Goal: Transaction & Acquisition: Book appointment/travel/reservation

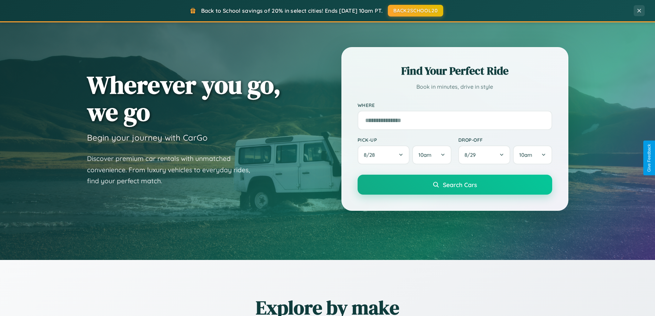
scroll to position [296, 0]
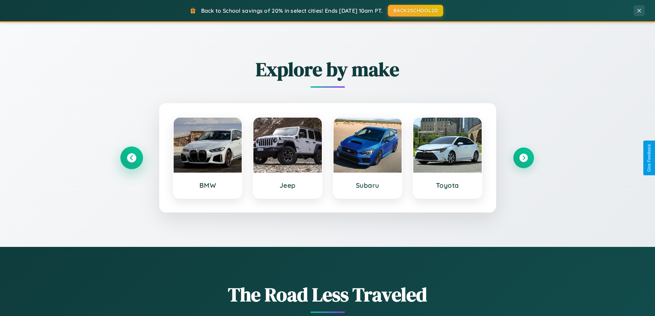
click at [131, 158] on icon at bounding box center [131, 157] width 9 height 9
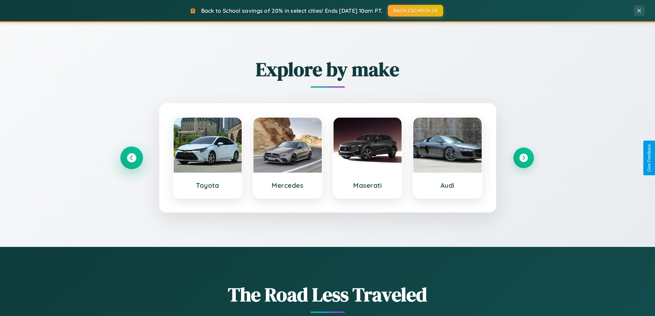
click at [131, 158] on icon at bounding box center [131, 157] width 9 height 9
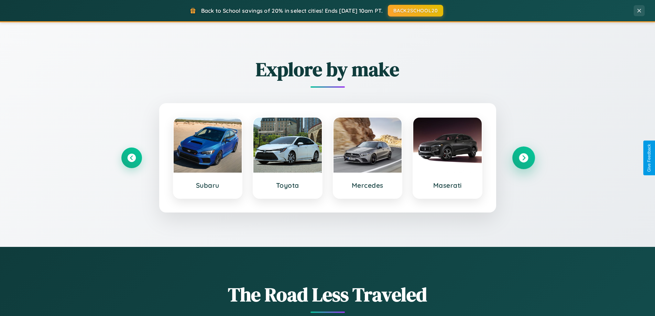
click at [523, 158] on icon at bounding box center [523, 157] width 9 height 9
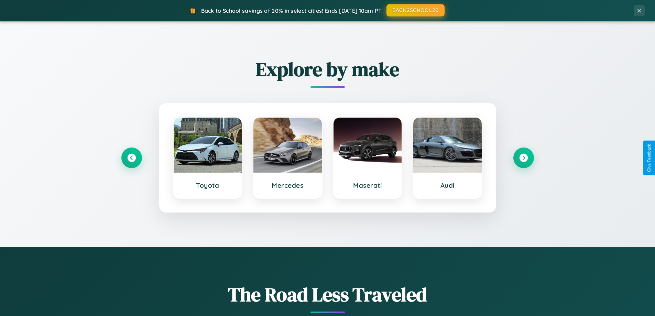
click at [415, 11] on button "BACK2SCHOOL20" at bounding box center [415, 10] width 58 height 12
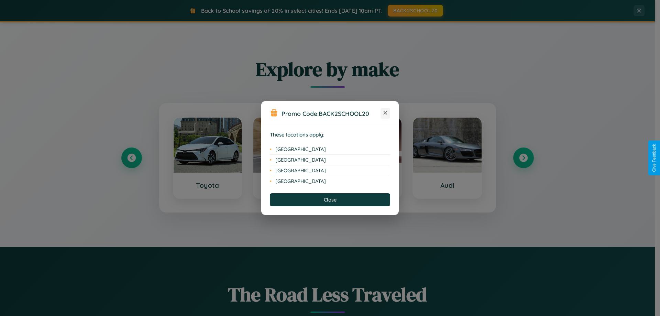
click at [385, 113] on icon at bounding box center [386, 113] width 4 height 4
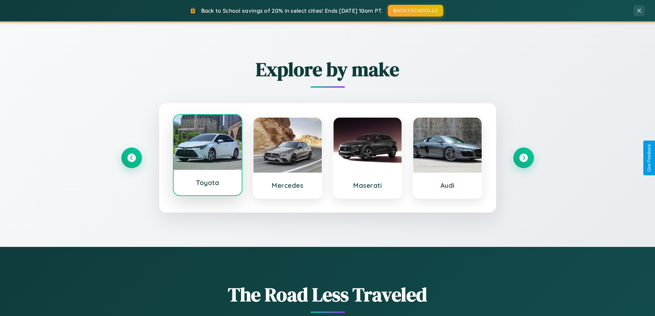
click at [207, 156] on div at bounding box center [208, 142] width 68 height 55
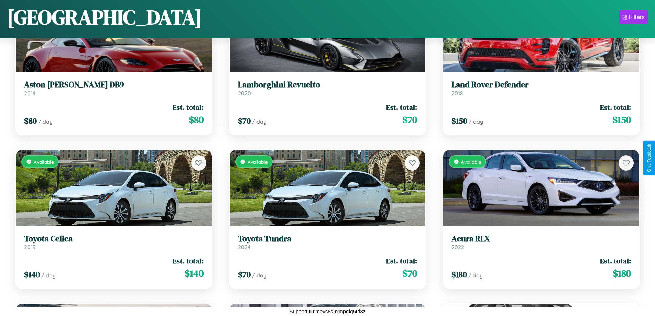
scroll to position [2868, 0]
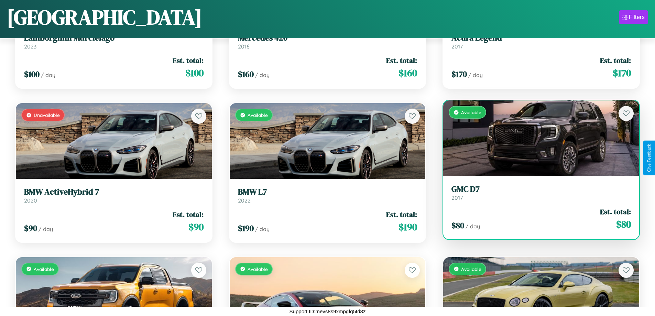
click at [537, 139] on div "Available" at bounding box center [541, 138] width 196 height 76
click at [537, 138] on div "Available" at bounding box center [541, 138] width 196 height 76
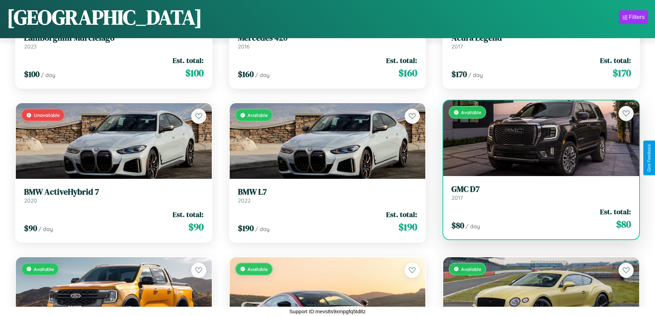
click at [537, 138] on div "Available" at bounding box center [541, 138] width 196 height 76
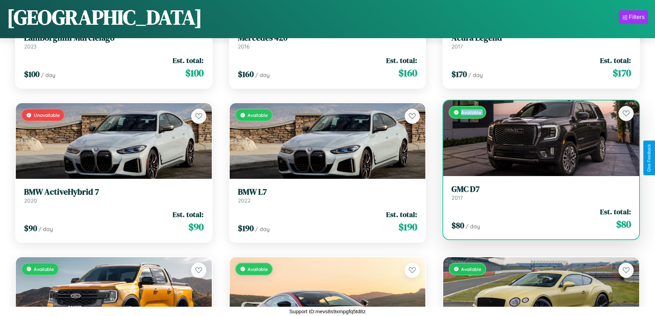
click at [537, 138] on div "Available" at bounding box center [541, 138] width 196 height 76
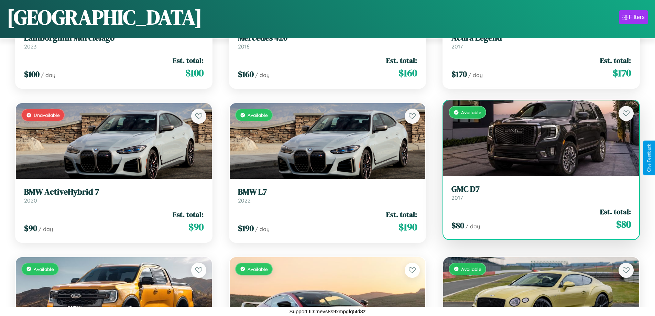
click at [537, 138] on div "Available" at bounding box center [541, 138] width 196 height 76
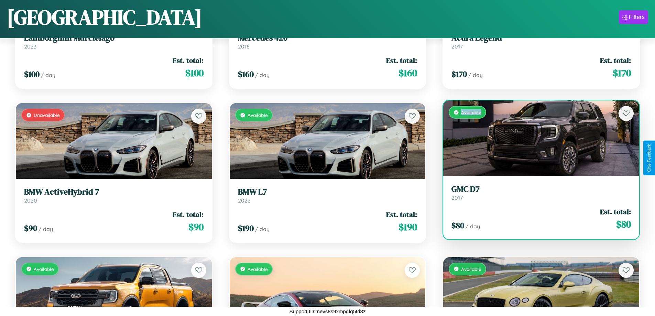
click at [537, 138] on div "Available" at bounding box center [541, 138] width 196 height 76
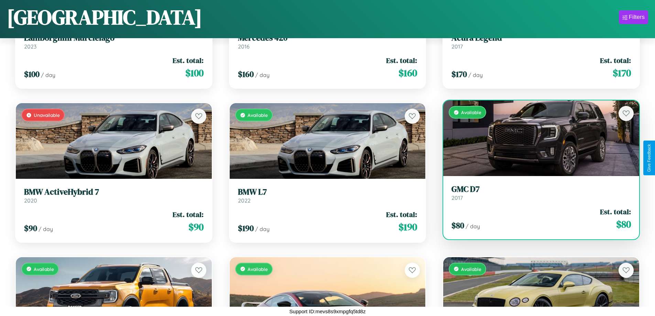
click at [537, 193] on h3 "GMC D7" at bounding box center [540, 189] width 179 height 10
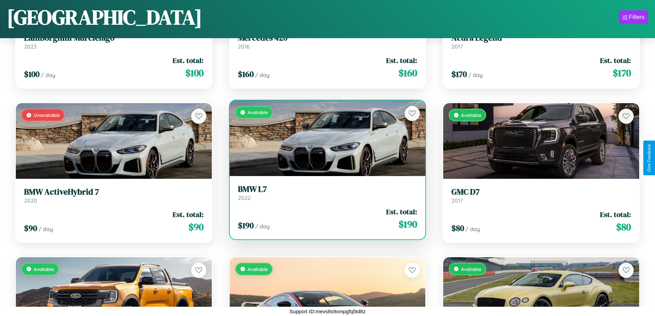
scroll to position [8103, 0]
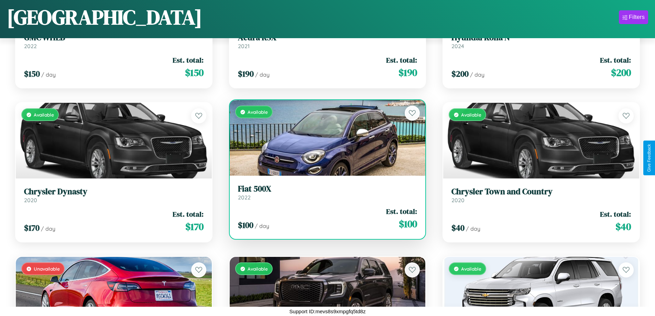
click at [325, 192] on h3 "Fiat 500X" at bounding box center [327, 189] width 179 height 10
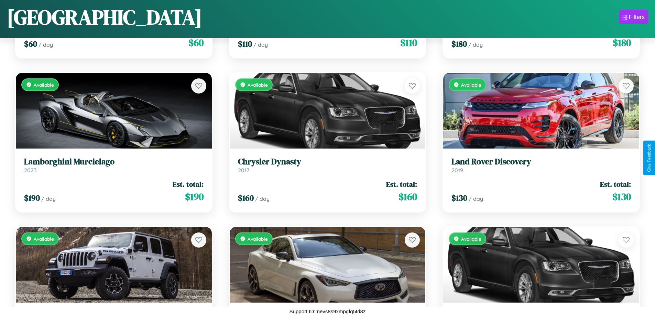
scroll to position [1020, 0]
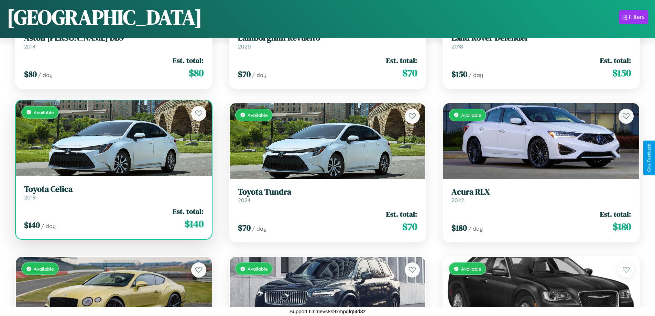
click at [113, 192] on h3 "Toyota Celica" at bounding box center [113, 189] width 179 height 10
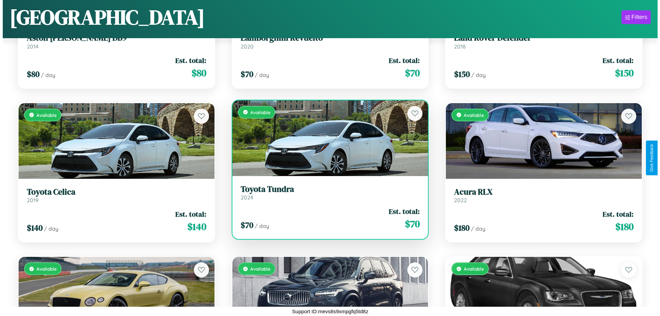
scroll to position [0, 0]
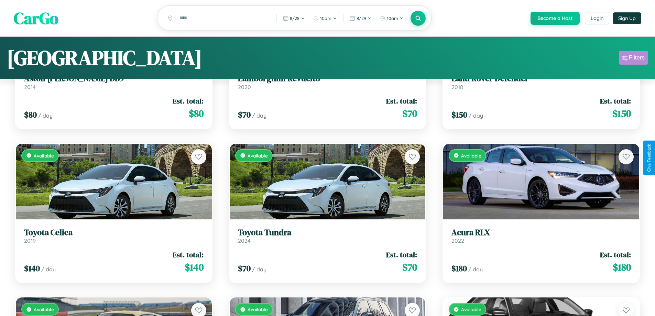
click at [633, 59] on div "Filters" at bounding box center [637, 57] width 16 height 7
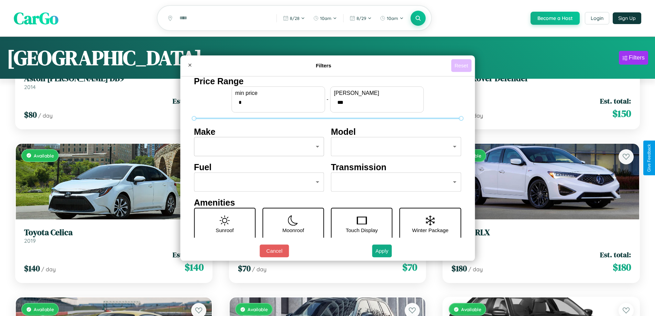
click at [462, 65] on button "Reset" at bounding box center [461, 65] width 20 height 13
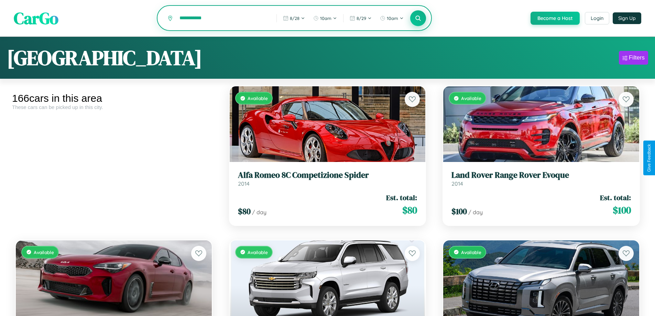
type input "**********"
click at [418, 19] on icon at bounding box center [418, 18] width 7 height 7
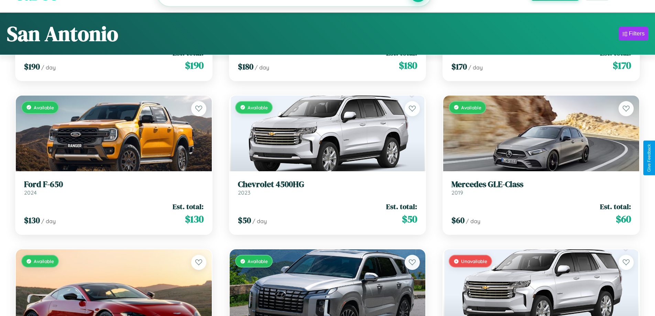
scroll to position [6717, 0]
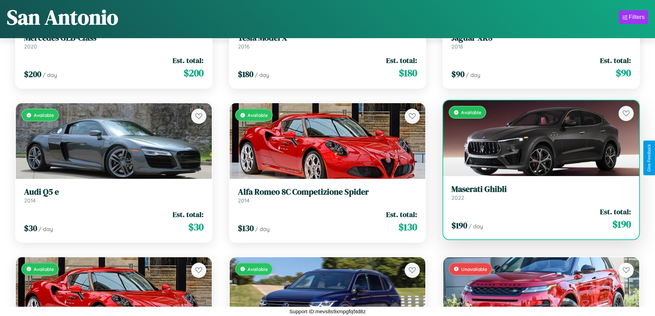
click at [537, 193] on h3 "Maserati Ghibli" at bounding box center [540, 189] width 179 height 10
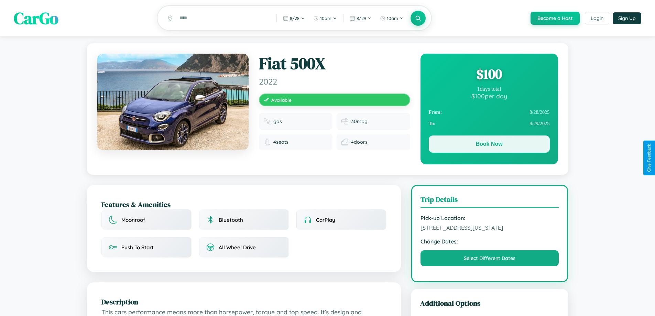
click at [489, 145] on button "Book Now" at bounding box center [489, 143] width 121 height 17
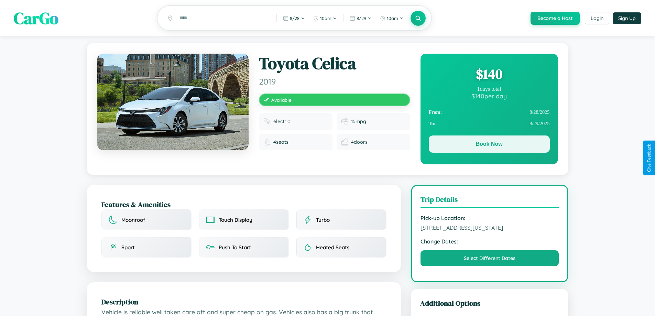
click at [489, 145] on button "Book Now" at bounding box center [489, 143] width 121 height 17
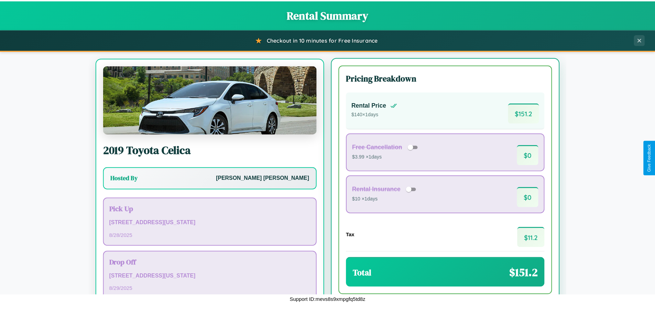
scroll to position [32, 0]
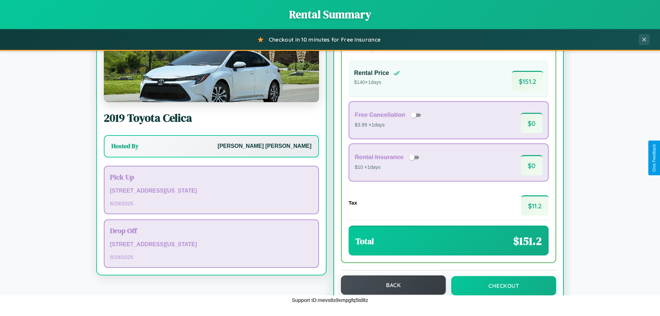
click at [390, 285] on button "Back" at bounding box center [393, 284] width 105 height 19
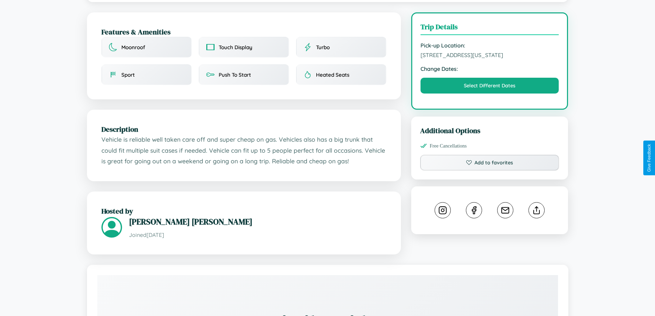
scroll to position [226, 0]
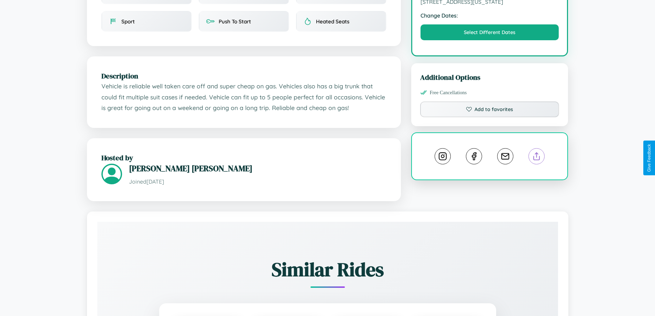
click at [537, 157] on line at bounding box center [537, 155] width 0 height 5
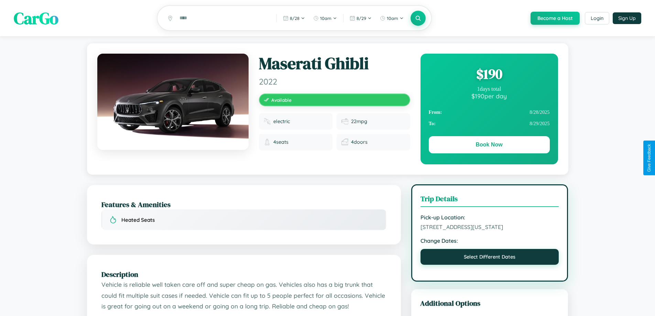
click at [490, 265] on button "Select Different Dates" at bounding box center [489, 257] width 139 height 16
select select "*"
select select "****"
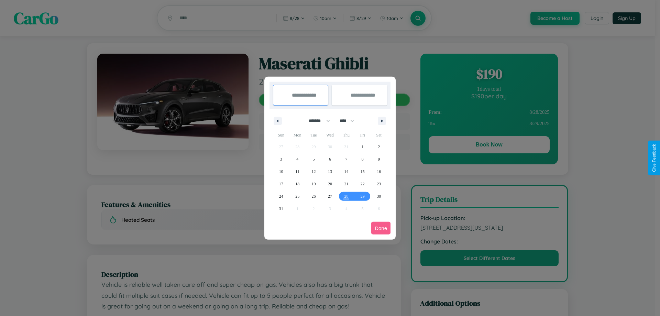
drag, startPoint x: 316, startPoint y: 121, endPoint x: 330, endPoint y: 138, distance: 22.0
click at [316, 121] on select "******* ******** ***** ***** *** **** **** ****** ********* ******* ******** **…" at bounding box center [318, 120] width 29 height 11
select select "*"
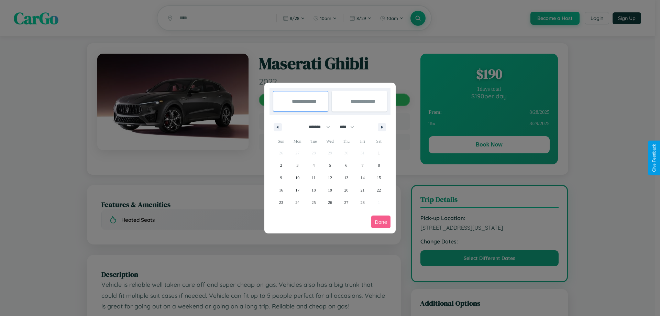
drag, startPoint x: 350, startPoint y: 127, endPoint x: 330, endPoint y: 138, distance: 22.8
click at [350, 127] on select "**** **** **** **** **** **** **** **** **** **** **** **** **** **** **** ****…" at bounding box center [346, 126] width 21 height 11
select select "****"
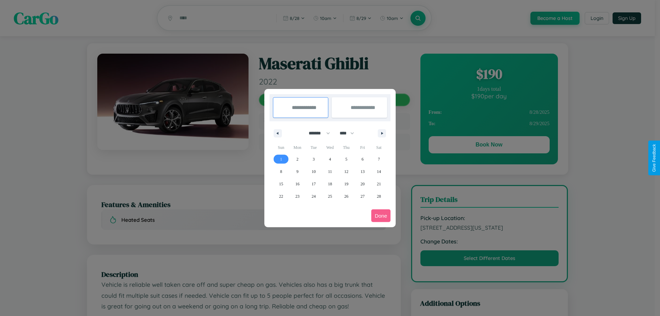
click at [281, 159] on span "1" at bounding box center [281, 159] width 2 height 12
type input "**********"
click at [330, 159] on span "4" at bounding box center [330, 159] width 2 height 12
type input "**********"
click at [381, 216] on button "Done" at bounding box center [380, 215] width 19 height 13
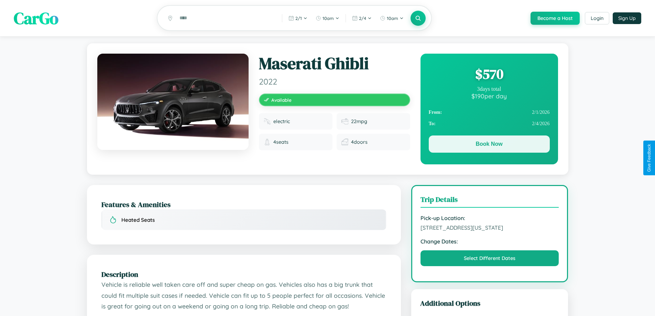
click at [489, 145] on button "Book Now" at bounding box center [489, 143] width 121 height 17
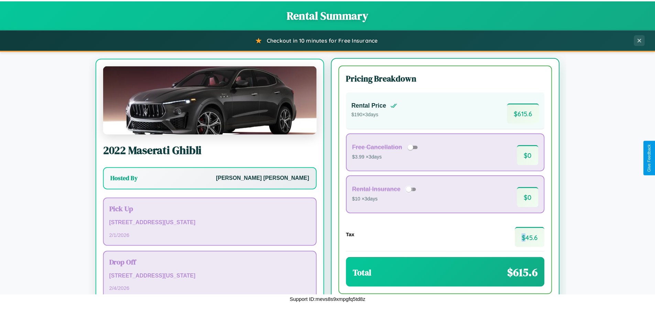
scroll to position [32, 0]
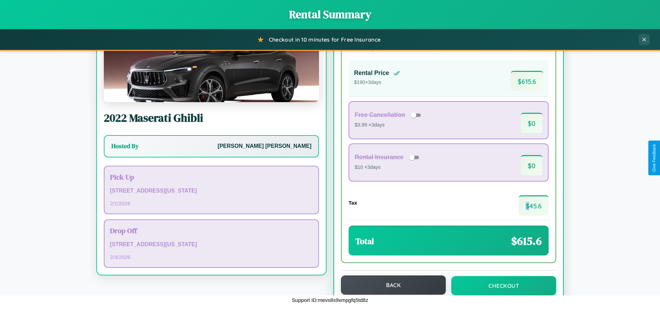
click at [390, 285] on button "Back" at bounding box center [393, 284] width 105 height 19
